Goal: Task Accomplishment & Management: Use online tool/utility

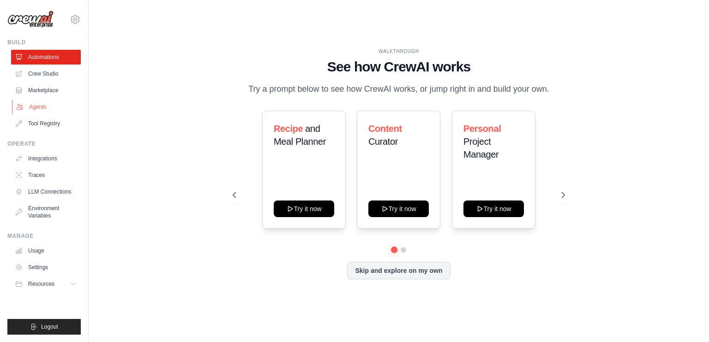
click at [39, 110] on link "Agents" at bounding box center [47, 107] width 70 height 15
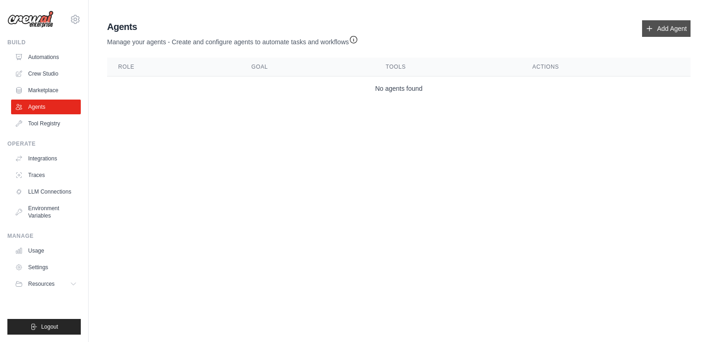
click at [661, 33] on link "Add Agent" at bounding box center [666, 28] width 48 height 17
